Goal: Task Accomplishment & Management: Manage account settings

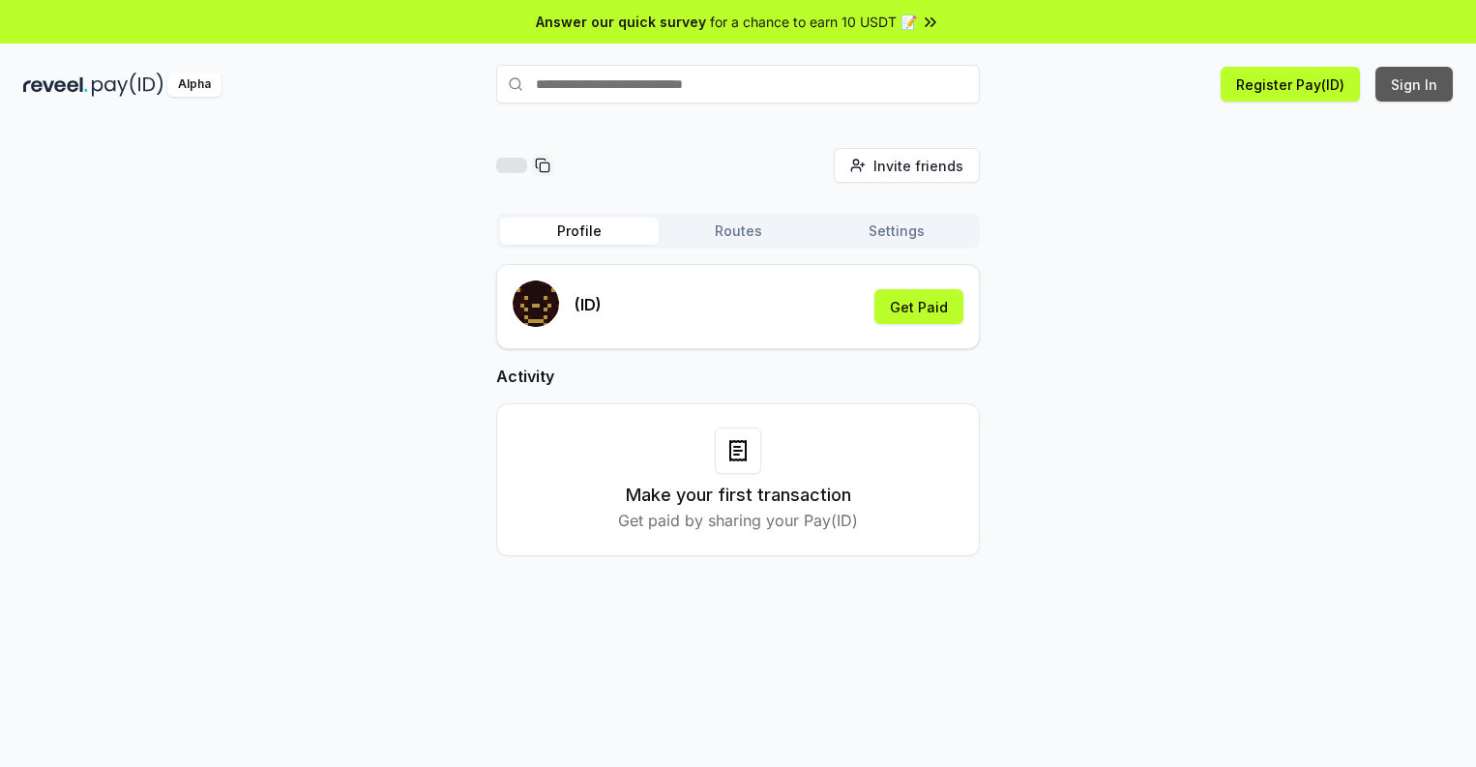
click at [1415, 84] on button "Sign In" at bounding box center [1413, 84] width 77 height 35
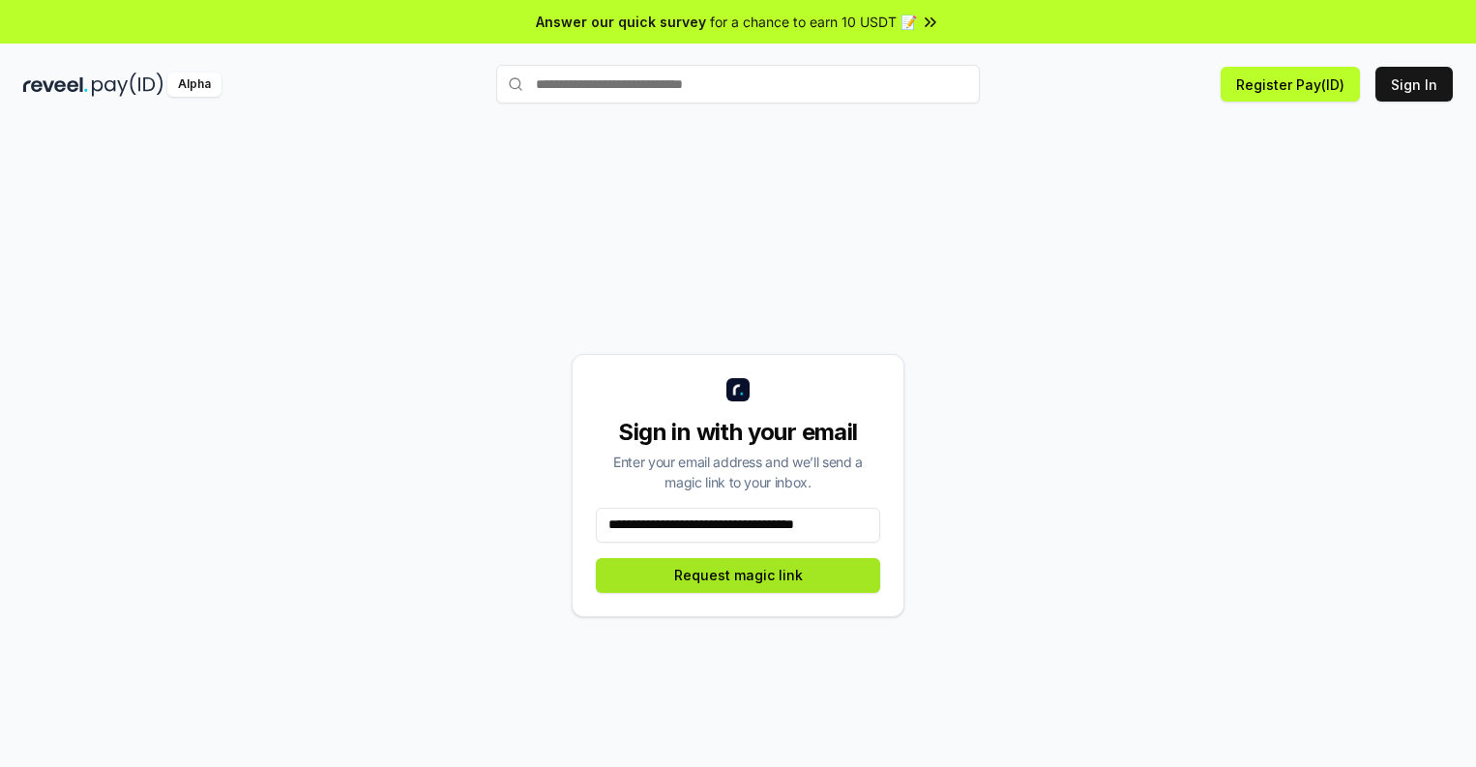
type input "**********"
click at [738, 574] on button "Request magic link" at bounding box center [738, 575] width 284 height 35
